Goal: Task Accomplishment & Management: Use online tool/utility

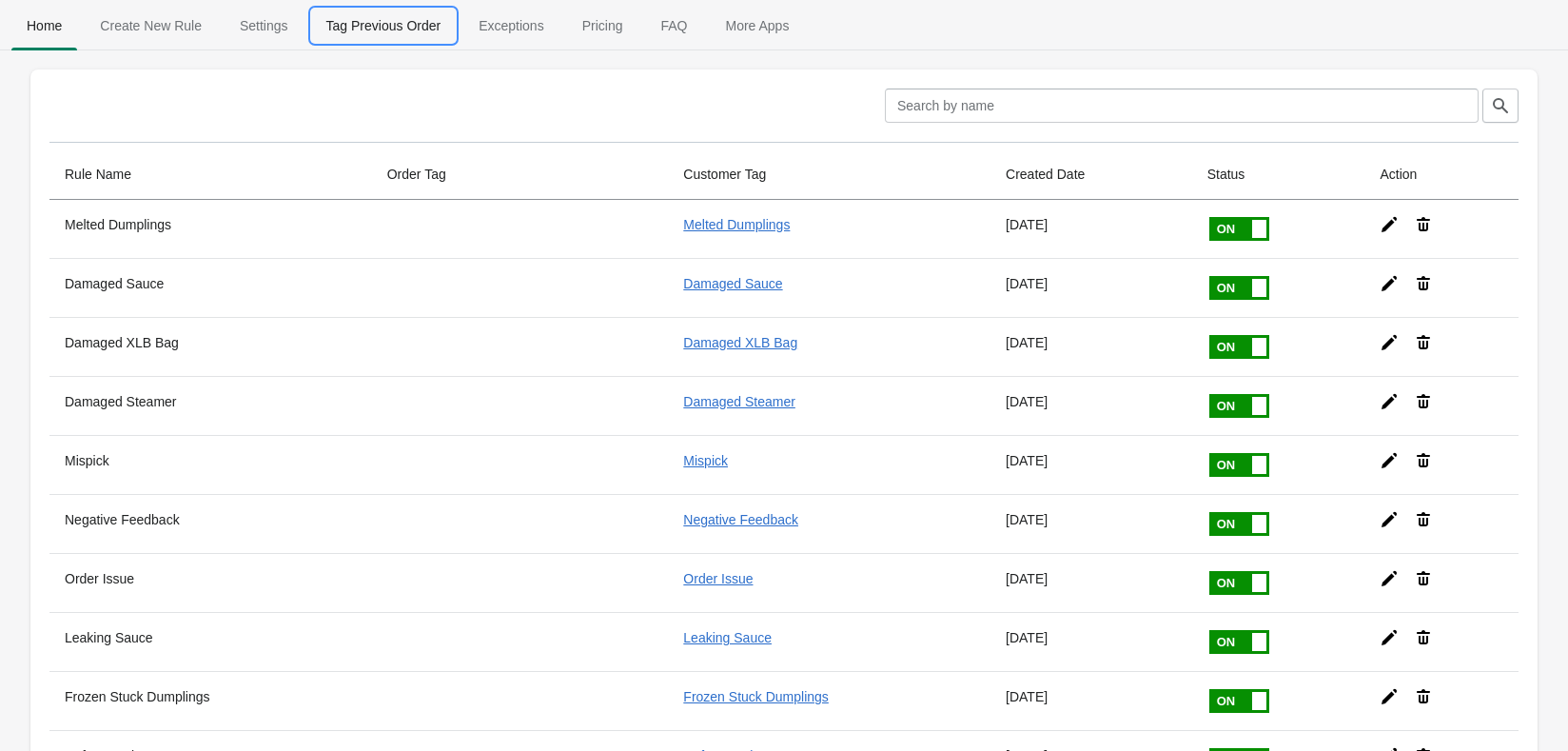
drag, startPoint x: 395, startPoint y: 24, endPoint x: 410, endPoint y: 29, distance: 15.8
click at [395, 24] on span "Tag Previous Order" at bounding box center [383, 26] width 146 height 34
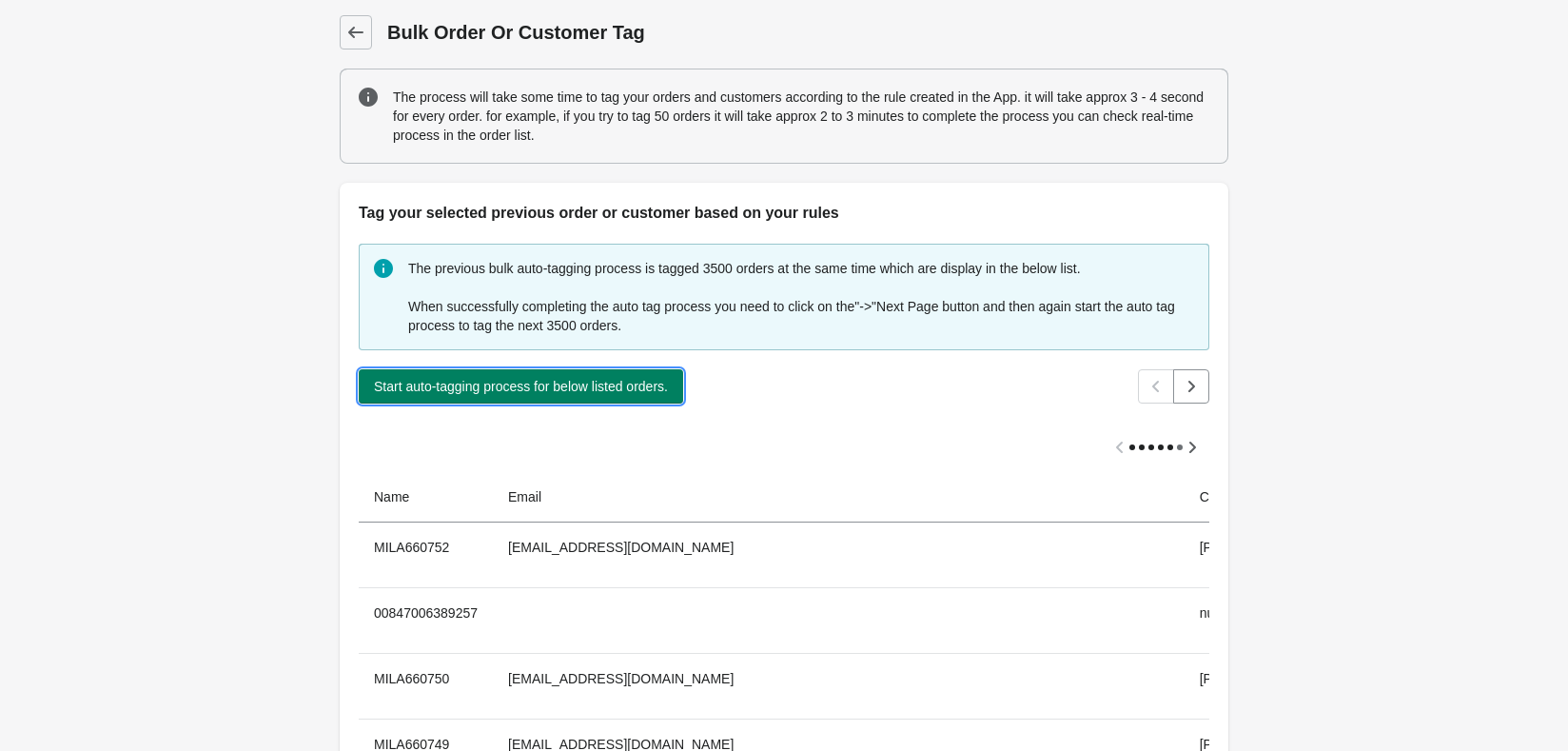
drag, startPoint x: 487, startPoint y: 381, endPoint x: 85, endPoint y: 420, distance: 403.9
click at [487, 381] on span "Start auto-tagging process for below listed orders." at bounding box center [520, 385] width 294 height 15
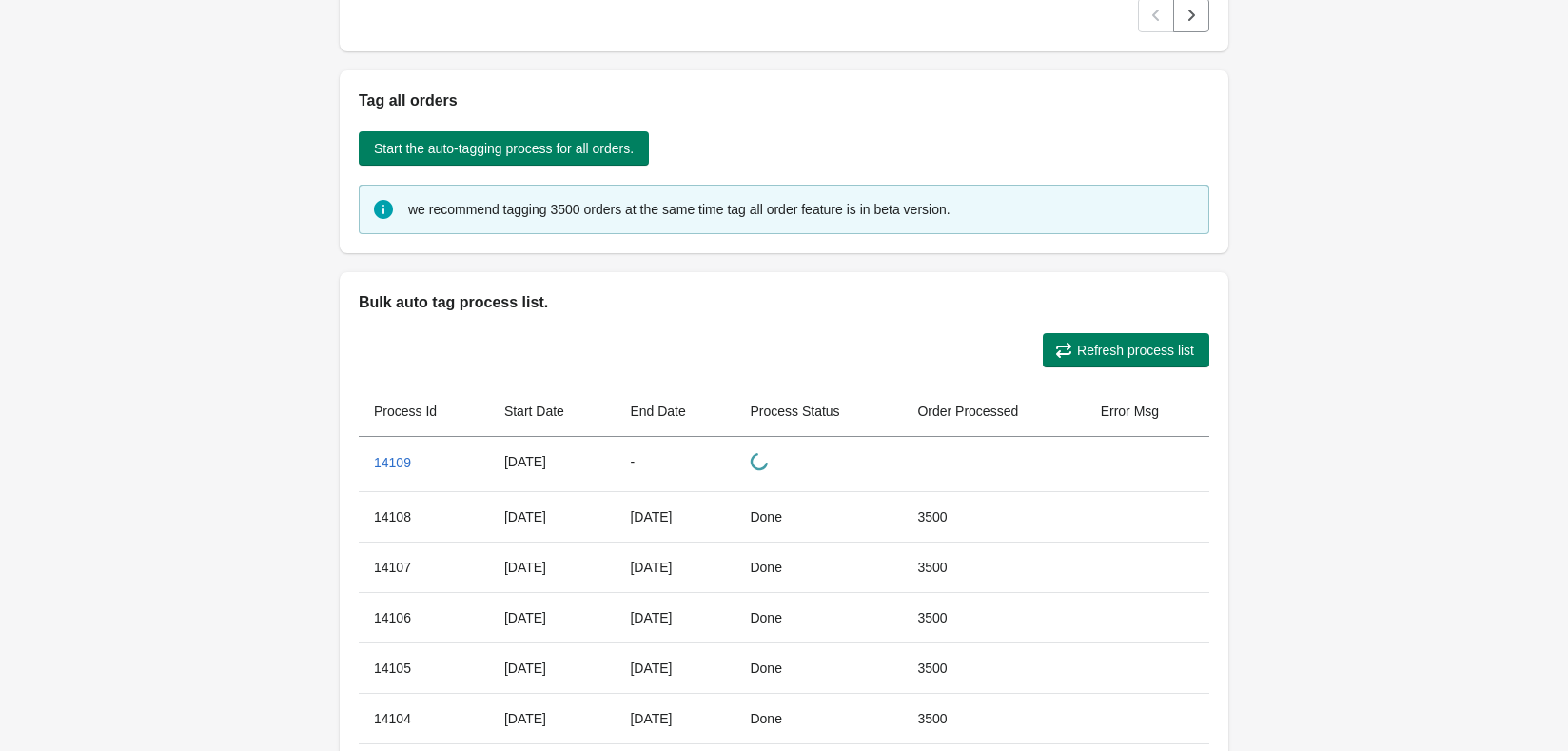
drag, startPoint x: 1136, startPoint y: 371, endPoint x: 1056, endPoint y: 367, distance: 80.1
click at [1136, 371] on div "Refresh process list Process Id Start Date End Date Process Status Order Proces…" at bounding box center [784, 593] width 889 height 559
click at [1136, 357] on span "Refresh process list" at bounding box center [1135, 350] width 117 height 15
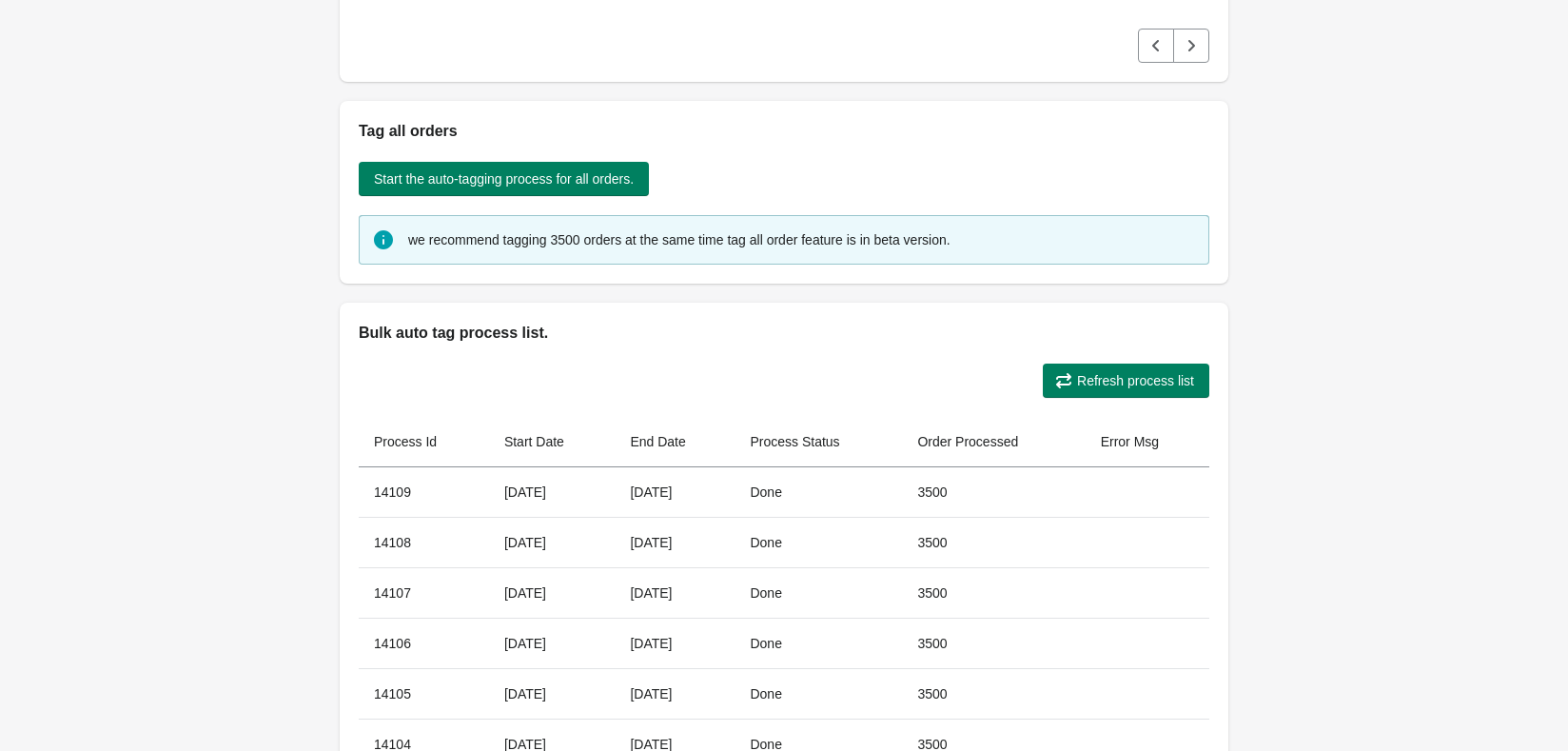
scroll to position [191, 0]
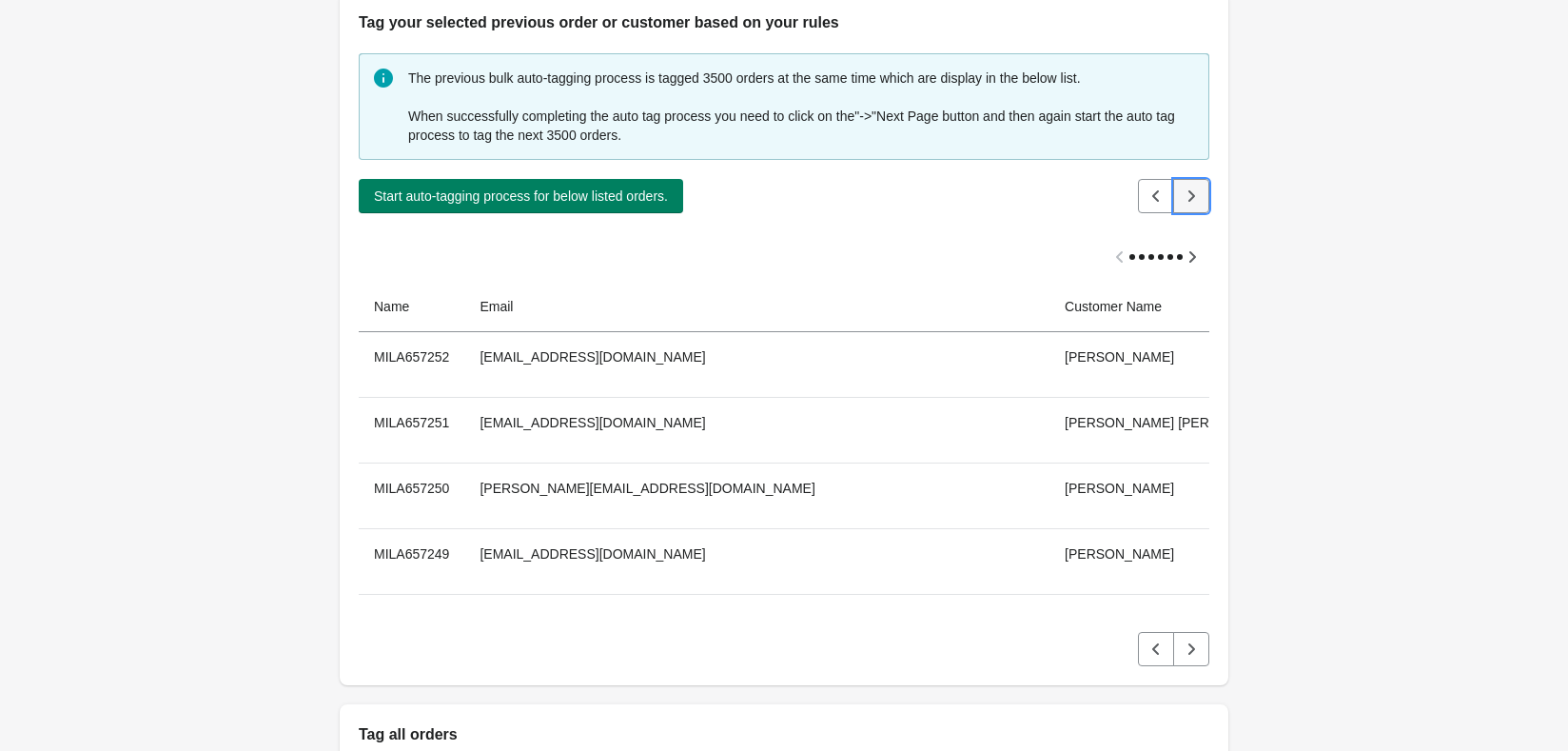
drag, startPoint x: 1197, startPoint y: 327, endPoint x: 1255, endPoint y: 338, distance: 59.0
click at [1198, 206] on icon "Next" at bounding box center [1191, 196] width 19 height 19
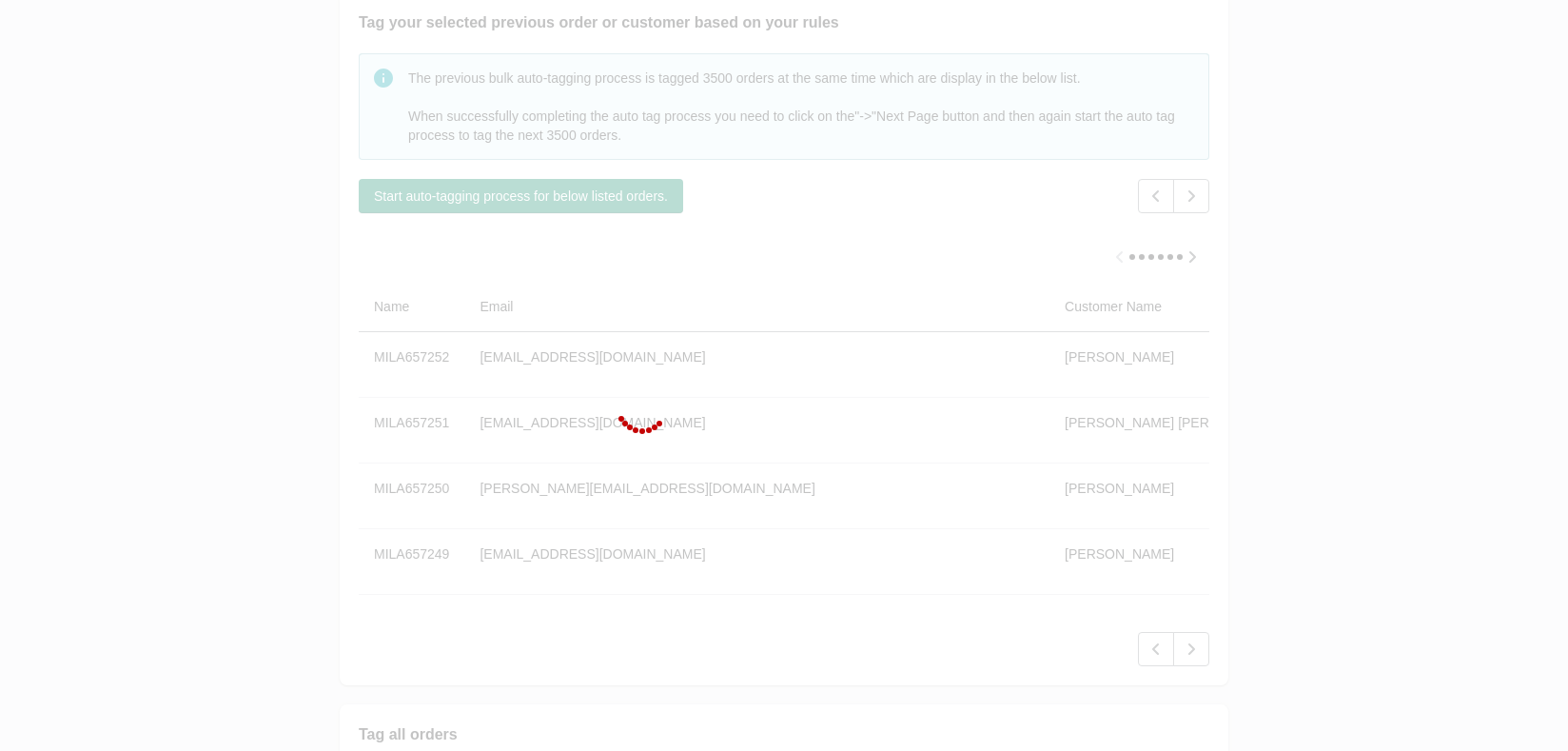
scroll to position [63, 0]
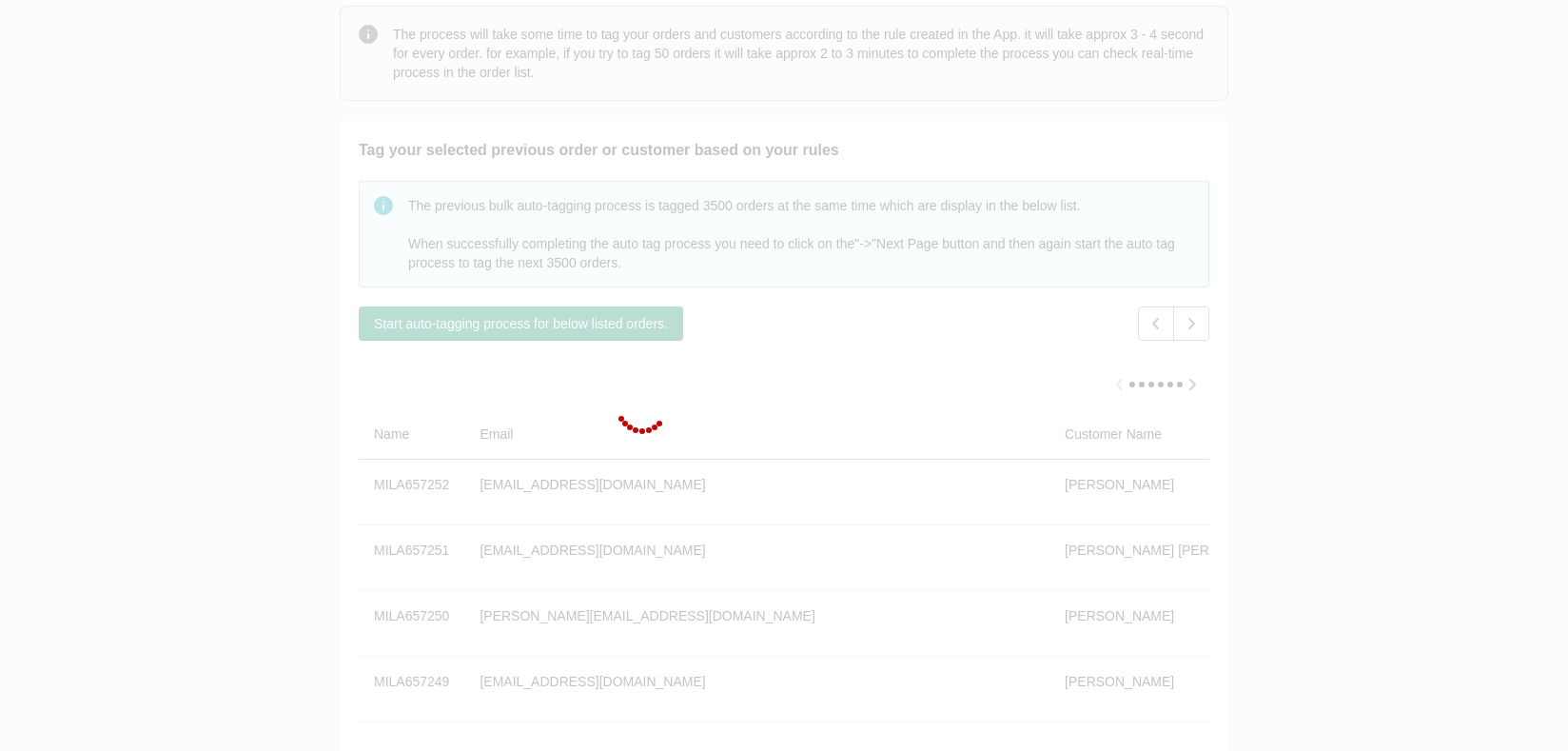
drag, startPoint x: 1349, startPoint y: 396, endPoint x: 1181, endPoint y: 400, distance: 168.0
click at [1354, 394] on div at bounding box center [784, 376] width 1568 height 751
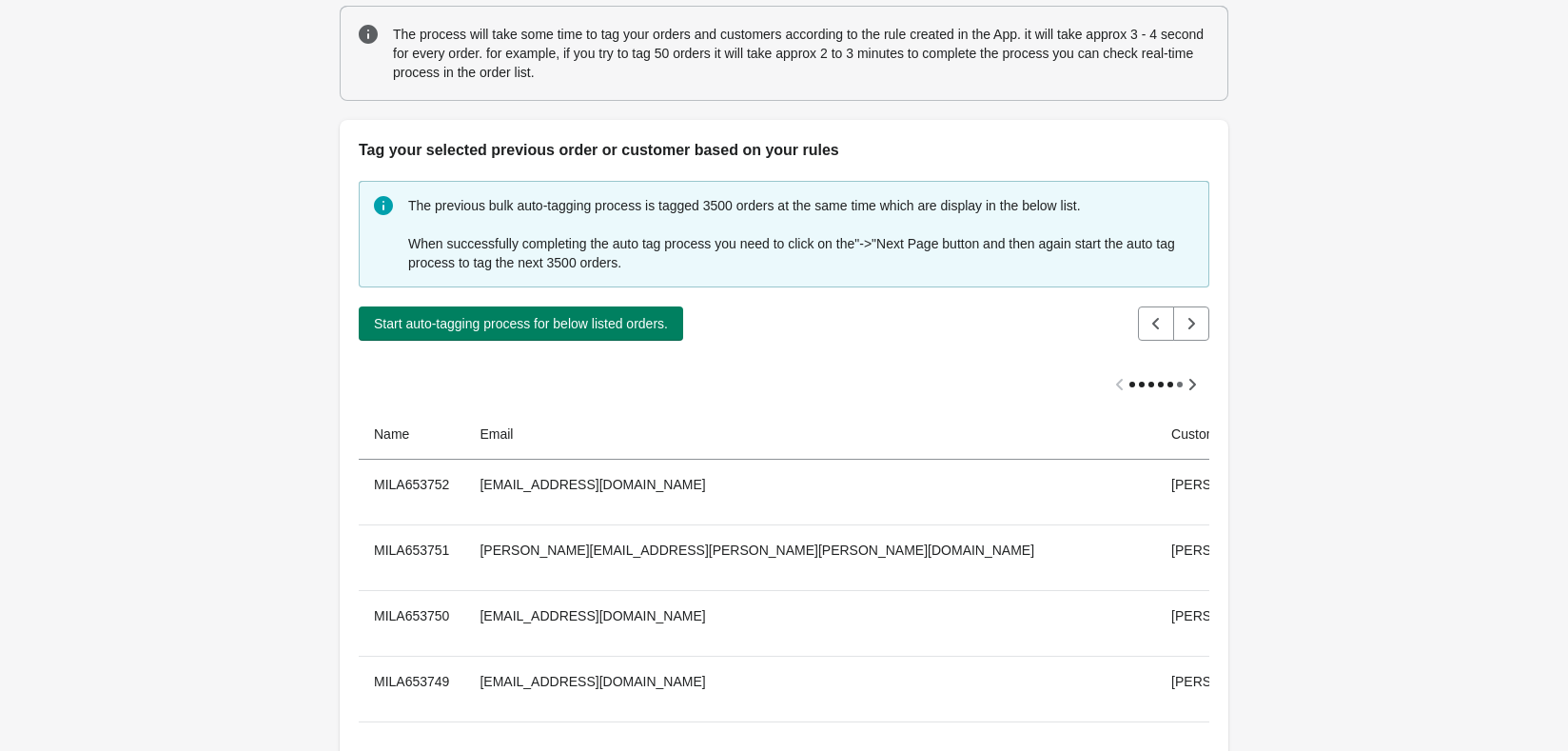
click at [632, 316] on span "Start auto-tagging process for below listed orders." at bounding box center [520, 323] width 294 height 15
click at [519, 319] on span "Start auto-tagging process for below listed orders." at bounding box center [520, 323] width 294 height 15
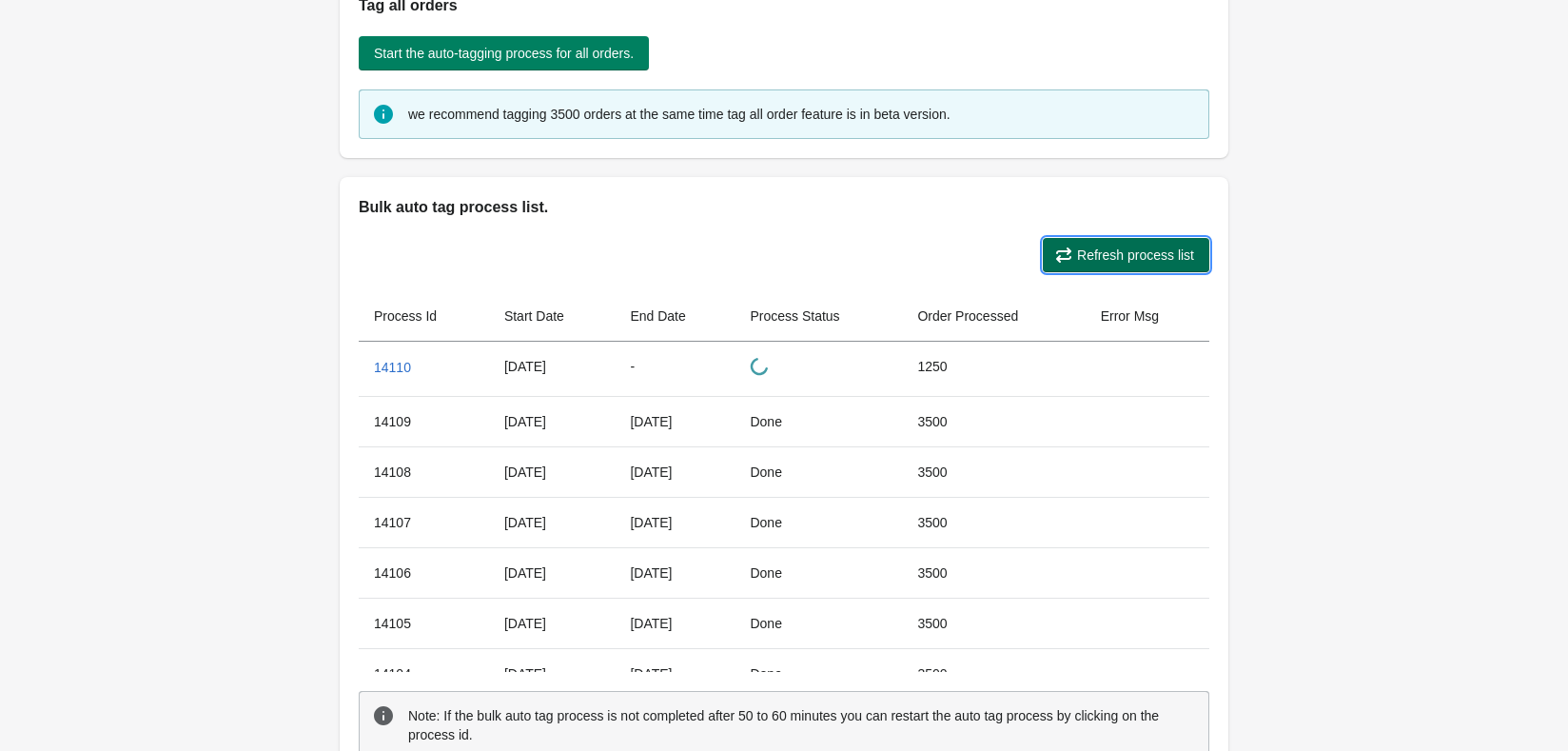
click at [1108, 251] on span "Refresh process list" at bounding box center [1135, 254] width 117 height 15
